Goal: Manage account settings

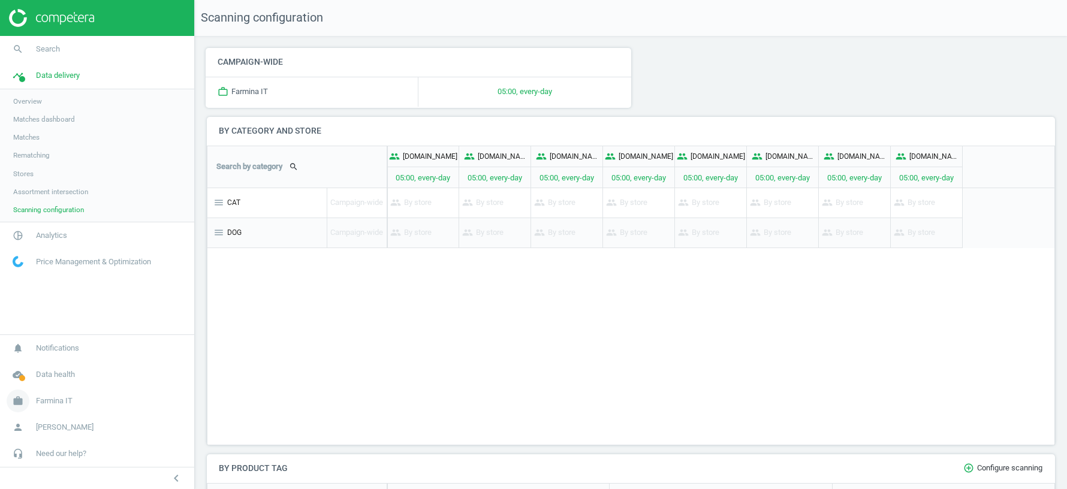
click at [49, 401] on span "Farmina IT" at bounding box center [54, 400] width 37 height 11
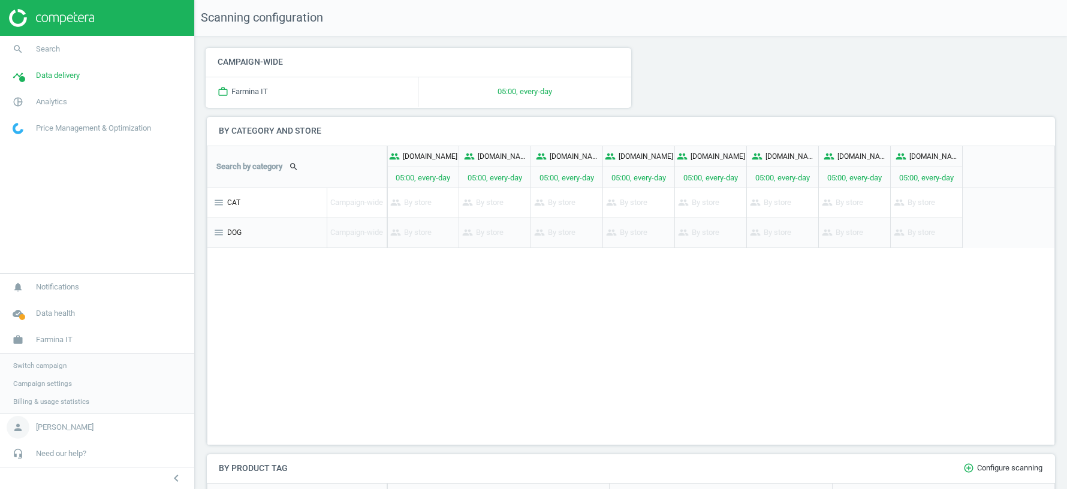
click at [58, 428] on span "[PERSON_NAME]" at bounding box center [65, 427] width 58 height 11
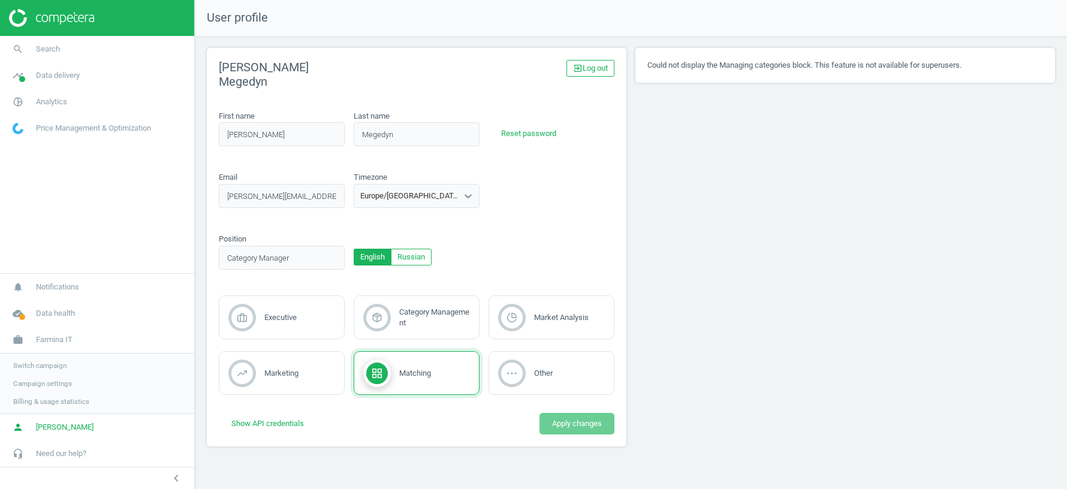
click at [422, 198] on div "Europe/[GEOGRAPHIC_DATA]" at bounding box center [405, 196] width 103 height 16
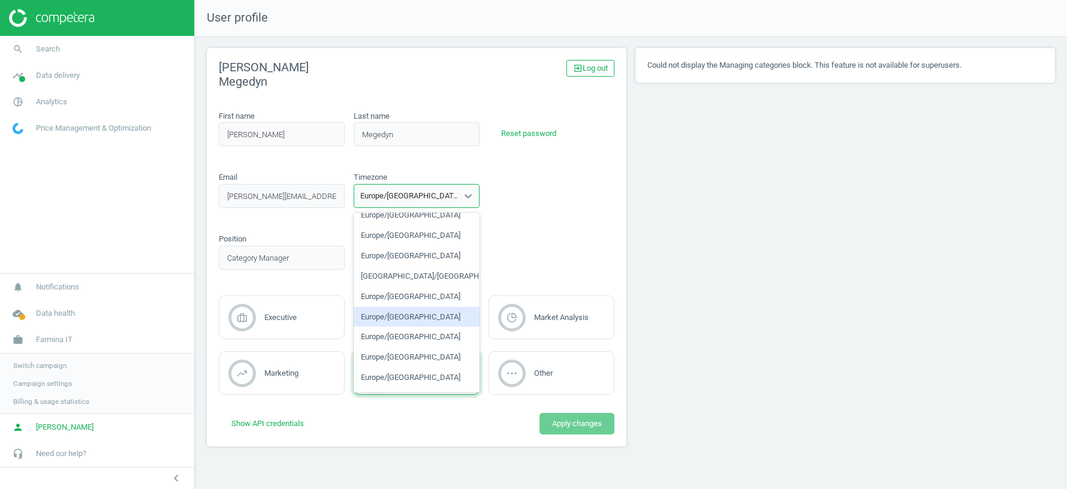
scroll to position [7054, 0]
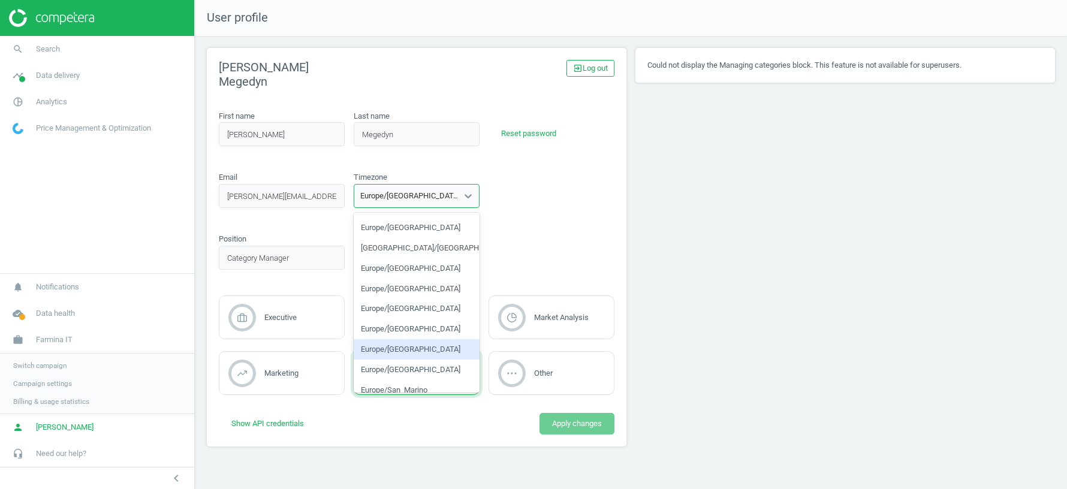
click at [380, 346] on div "Europe/[GEOGRAPHIC_DATA]" at bounding box center [417, 349] width 126 height 20
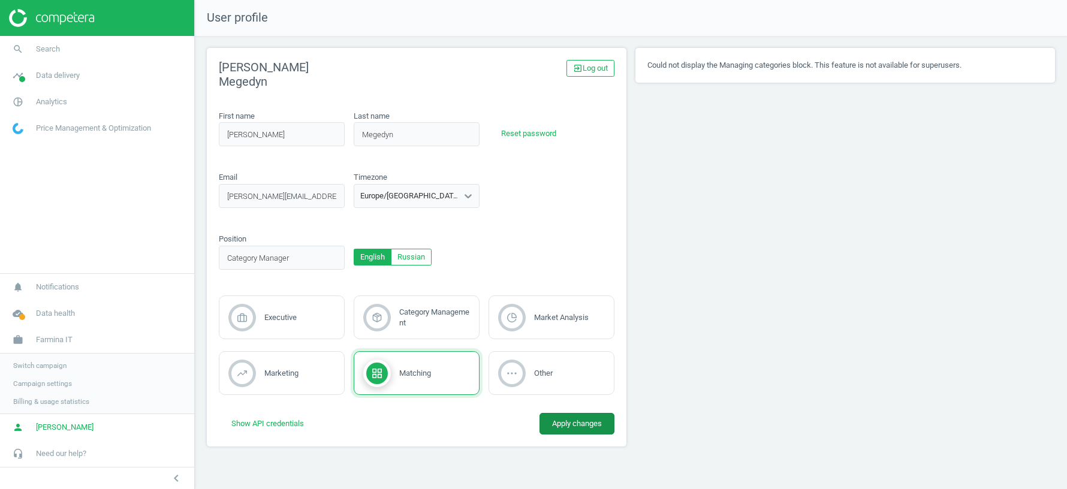
click at [590, 416] on button "Apply changes" at bounding box center [576, 424] width 75 height 22
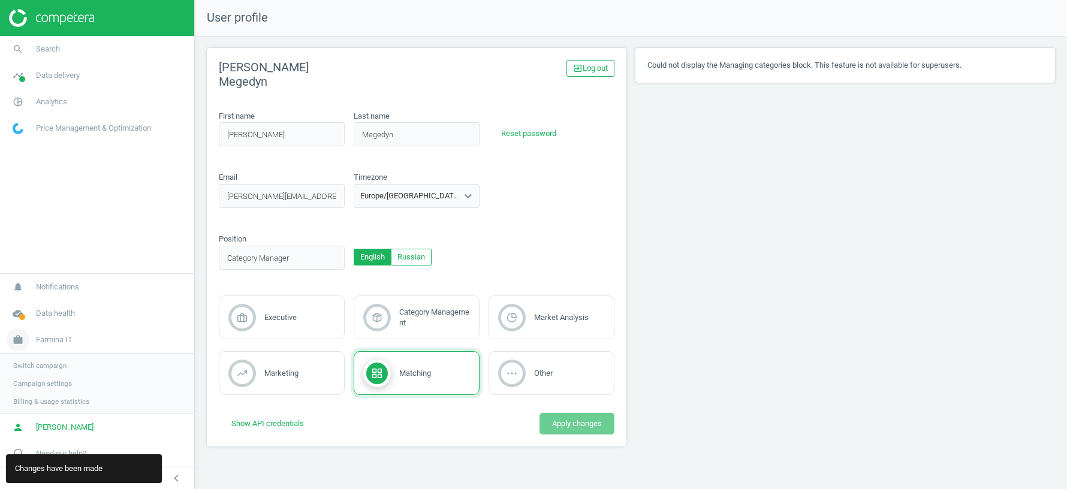
click at [52, 340] on span "Farmina IT" at bounding box center [54, 339] width 37 height 11
click at [53, 402] on span "Farmina IT" at bounding box center [54, 400] width 37 height 11
click at [38, 364] on span "Switch campaign" at bounding box center [39, 366] width 53 height 10
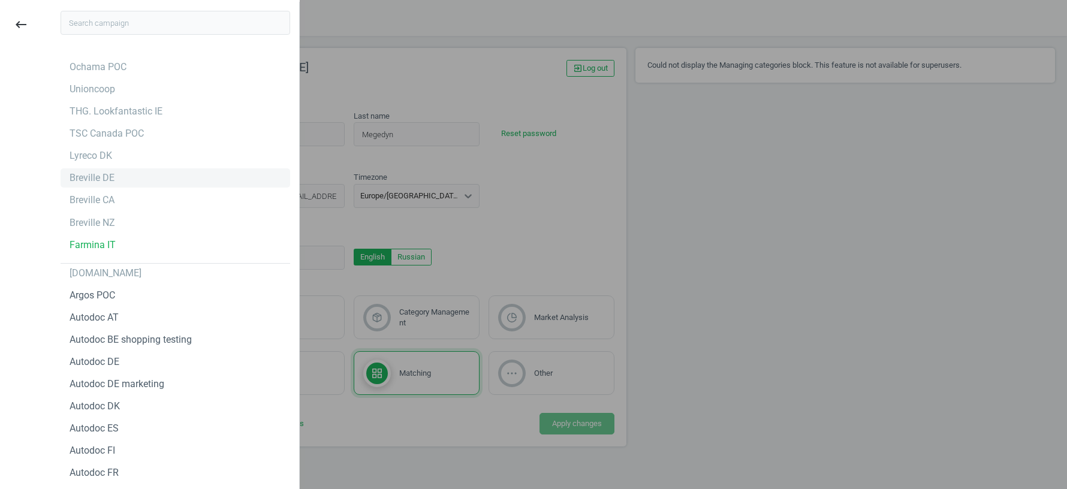
click at [80, 178] on div "Breville DE" at bounding box center [92, 177] width 45 height 13
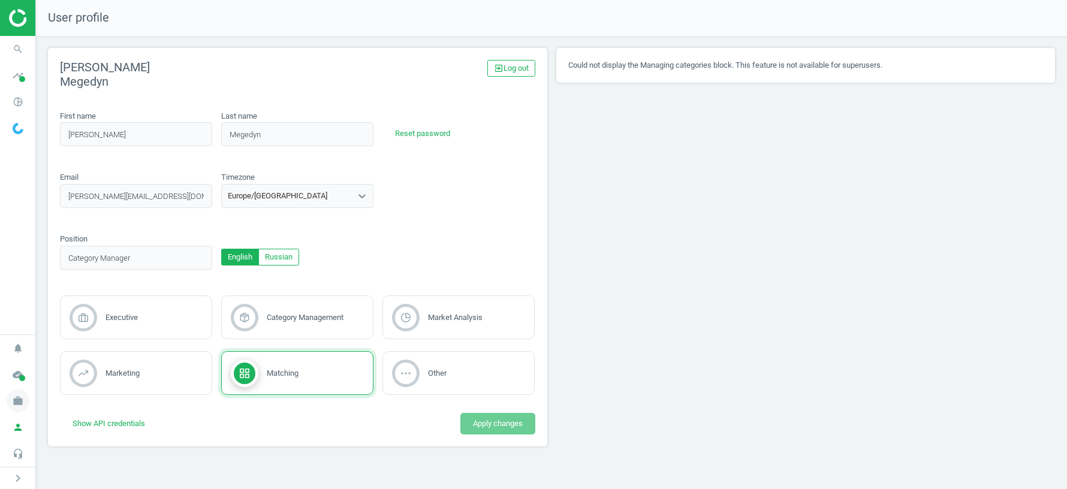
click at [17, 402] on icon "work" at bounding box center [18, 400] width 23 height 23
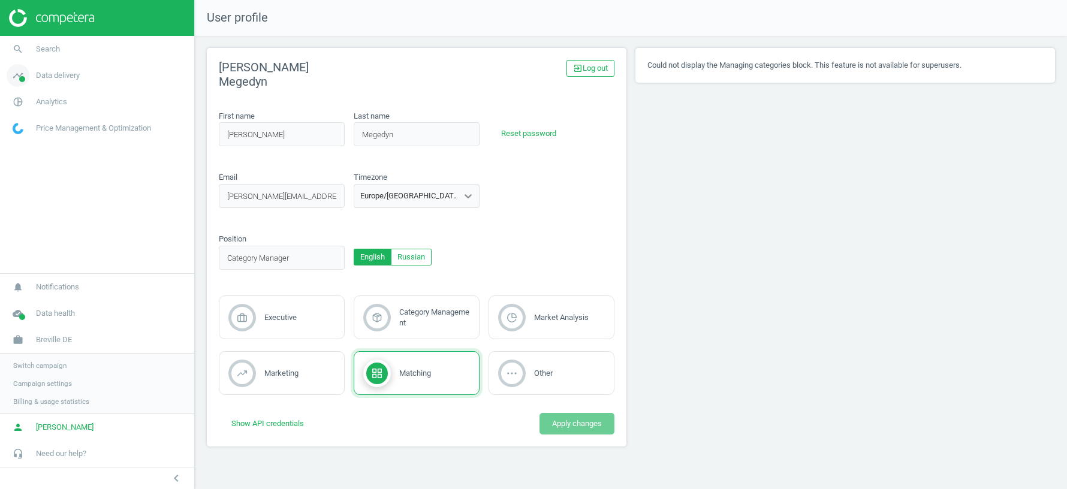
click at [73, 81] on link "timeline Data delivery" at bounding box center [97, 75] width 194 height 26
